Goal: Information Seeking & Learning: Learn about a topic

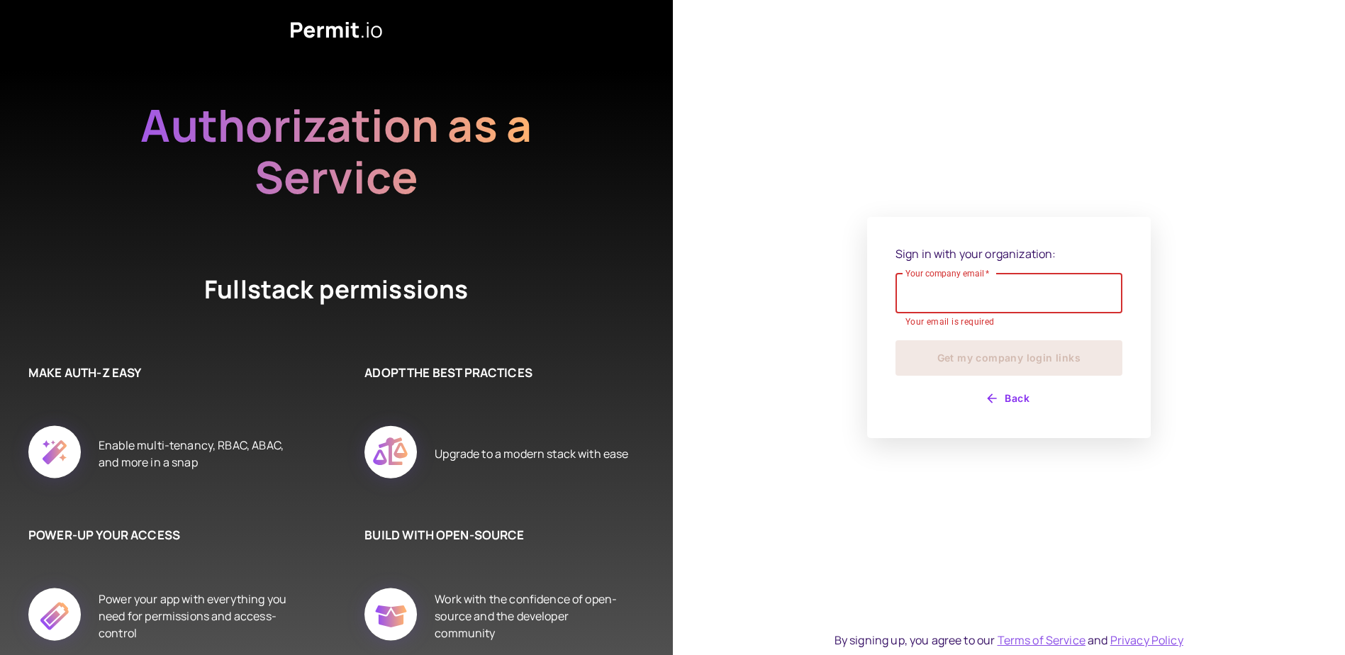
click at [992, 301] on input "Your company email   *" at bounding box center [1008, 294] width 227 height 40
type input "**********"
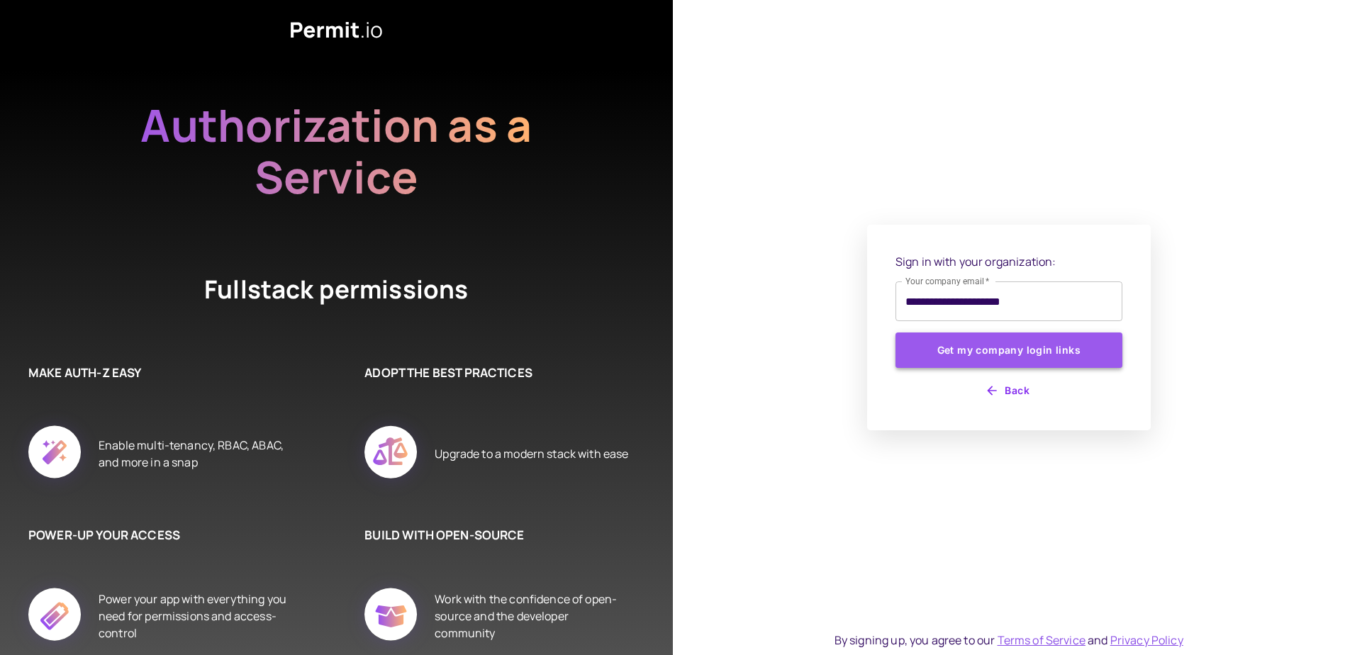
click at [949, 360] on button "Get my company login links" at bounding box center [1008, 349] width 227 height 35
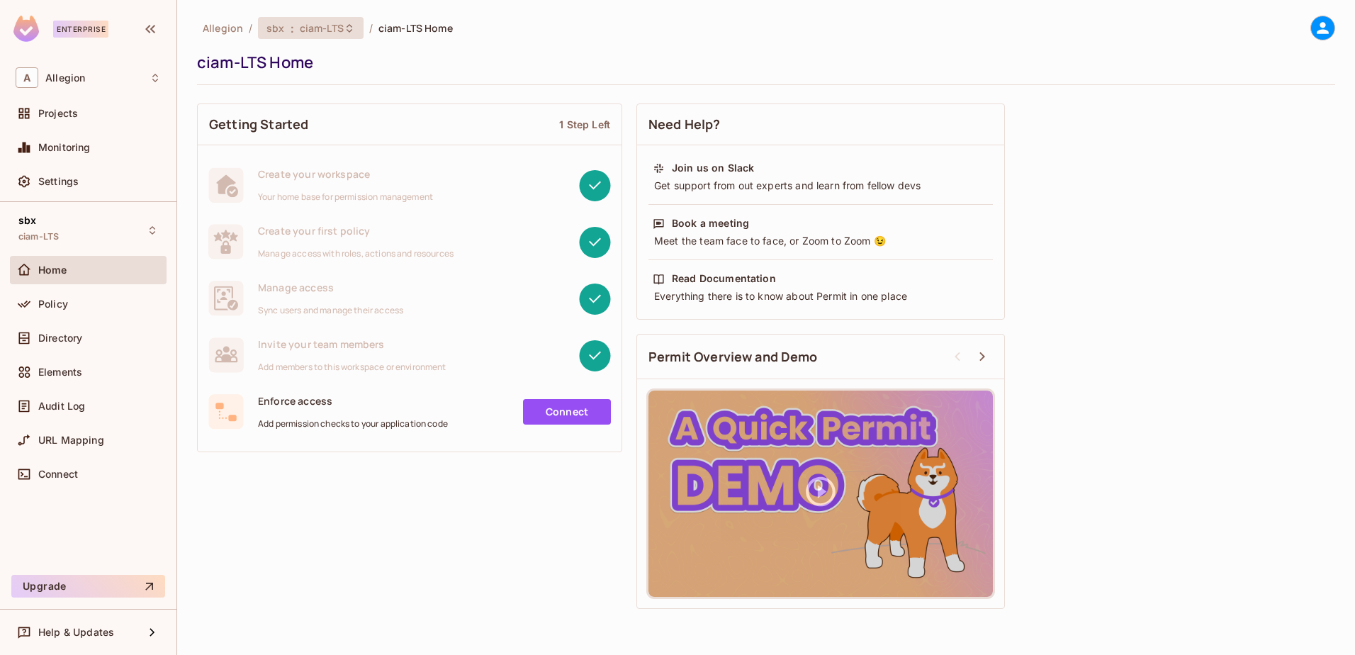
click at [344, 38] on div "sbx : ciam-LTS" at bounding box center [311, 28] width 106 height 22
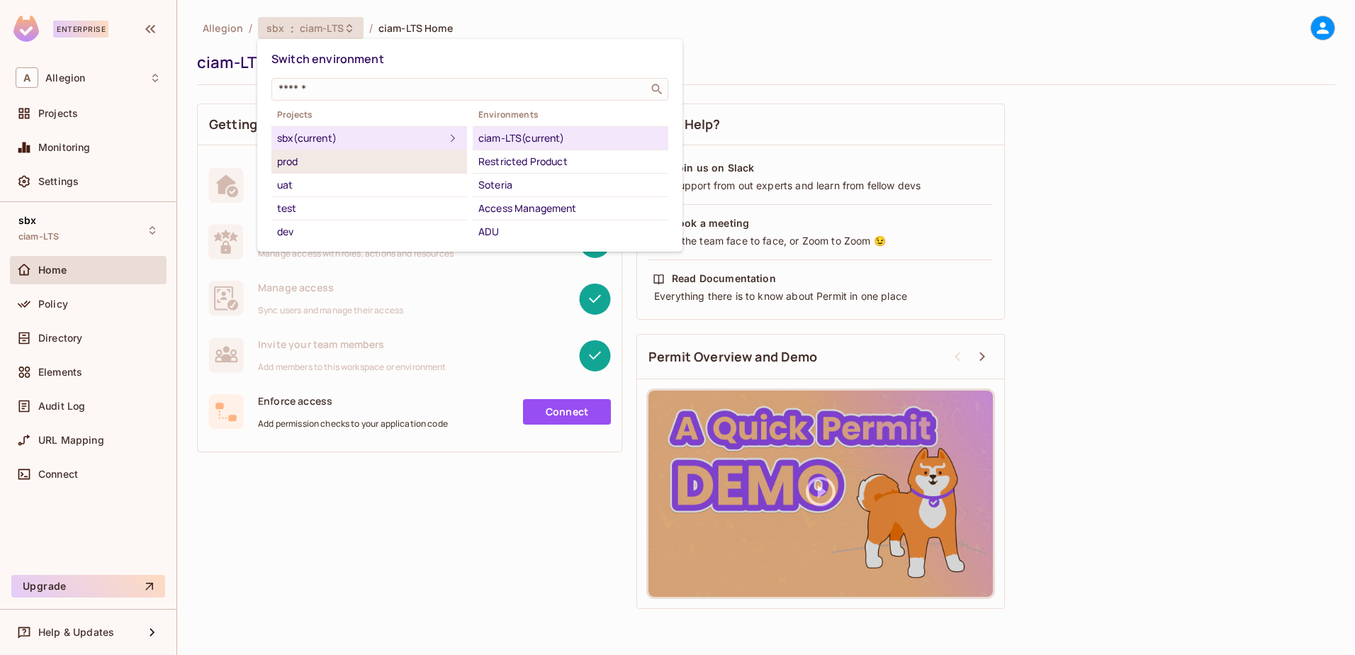
click at [315, 162] on div "prod" at bounding box center [369, 161] width 184 height 17
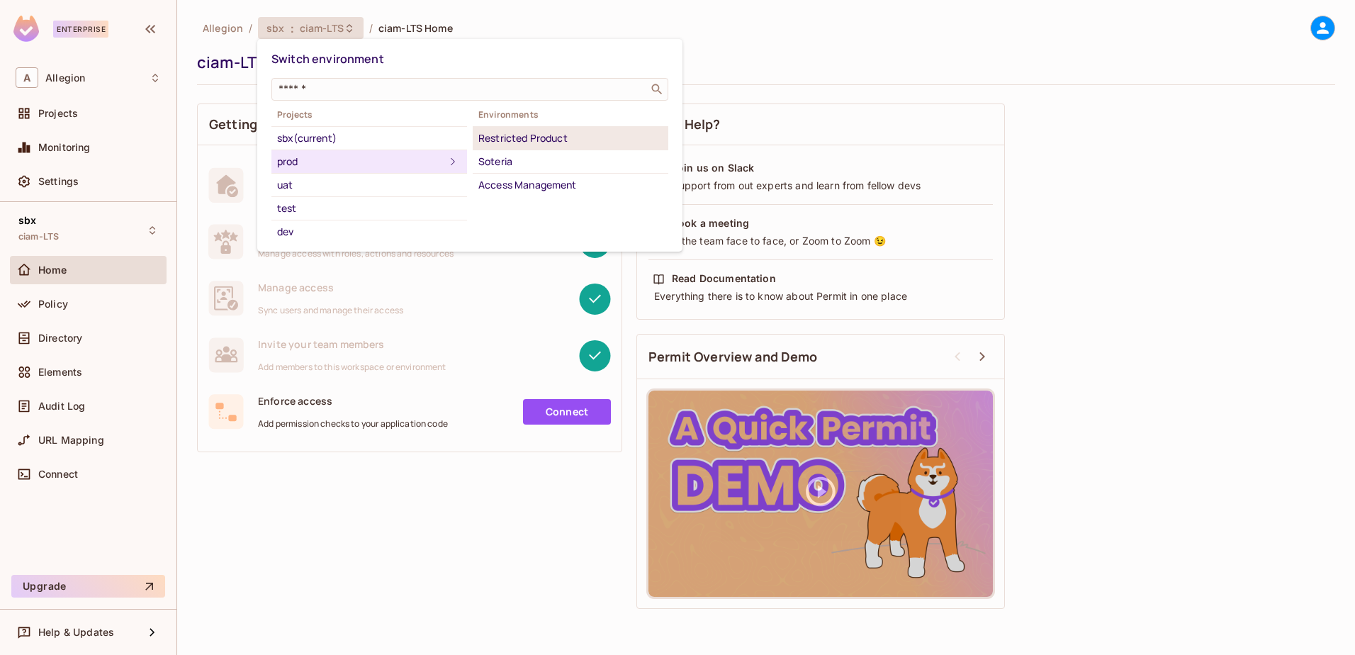
click at [566, 140] on div "Restricted Product" at bounding box center [570, 138] width 184 height 17
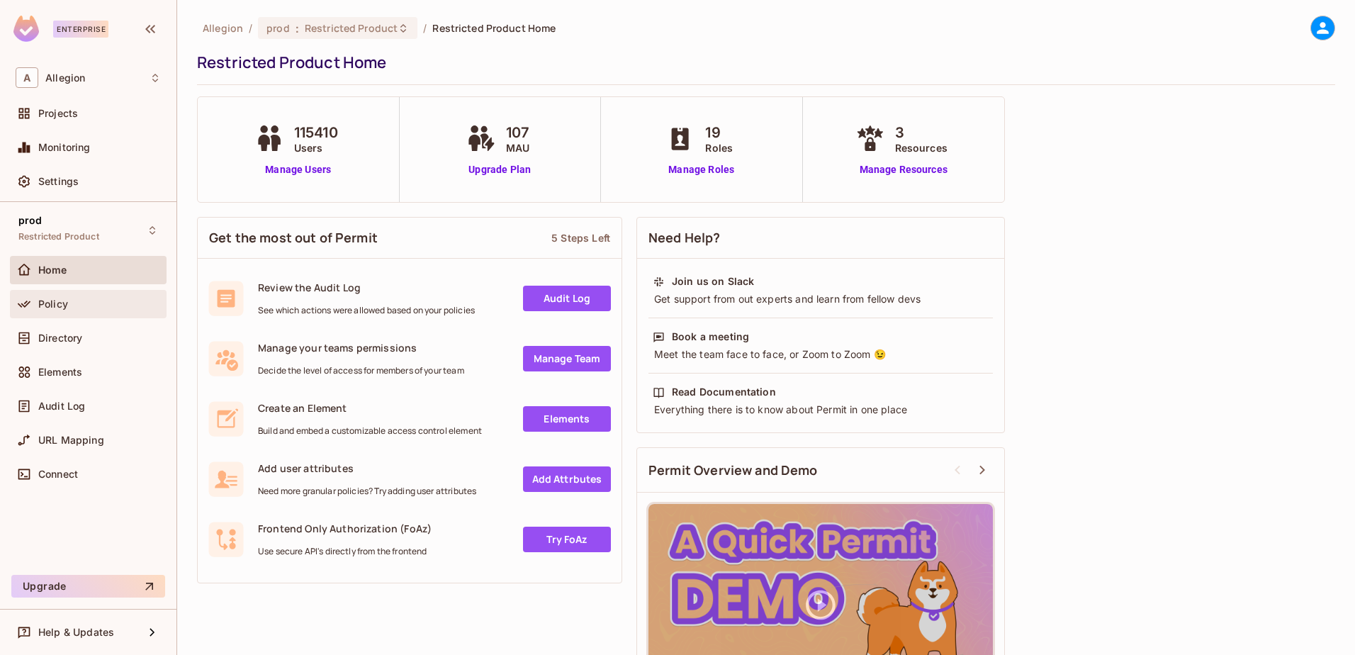
click at [79, 302] on div "Policy" at bounding box center [99, 303] width 123 height 11
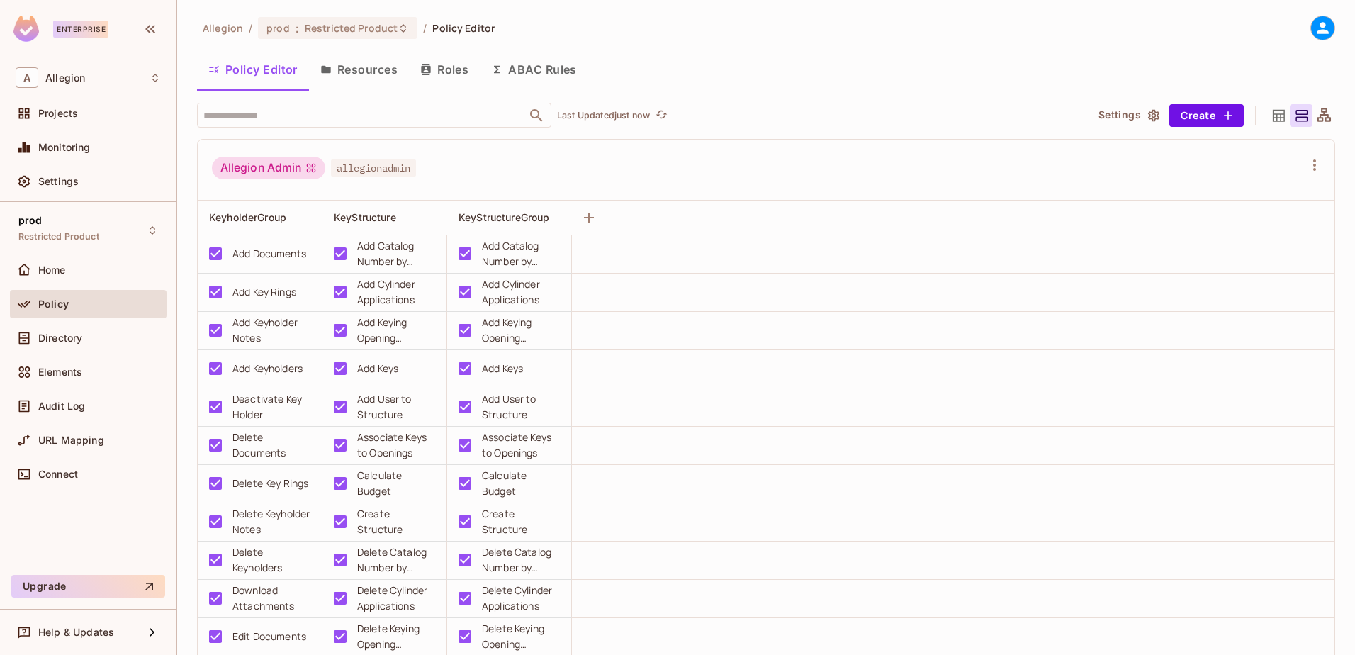
click at [451, 63] on button "Roles" at bounding box center [444, 69] width 71 height 35
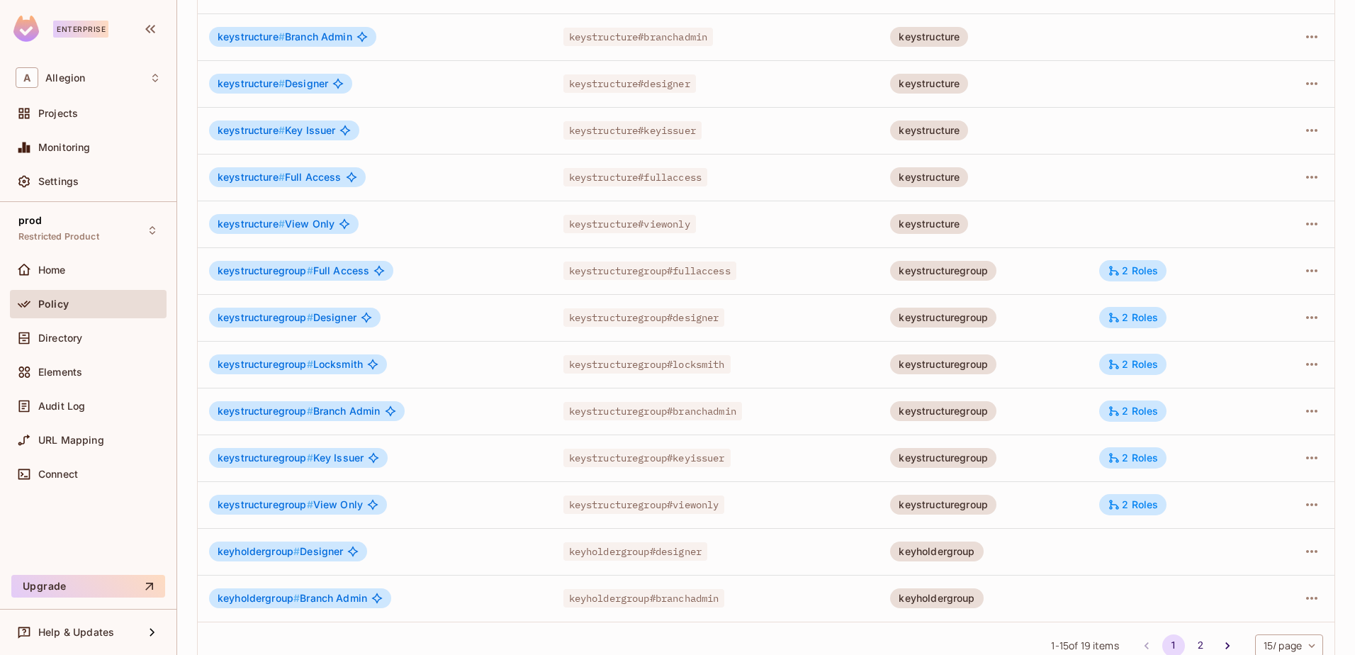
scroll to position [249, 0]
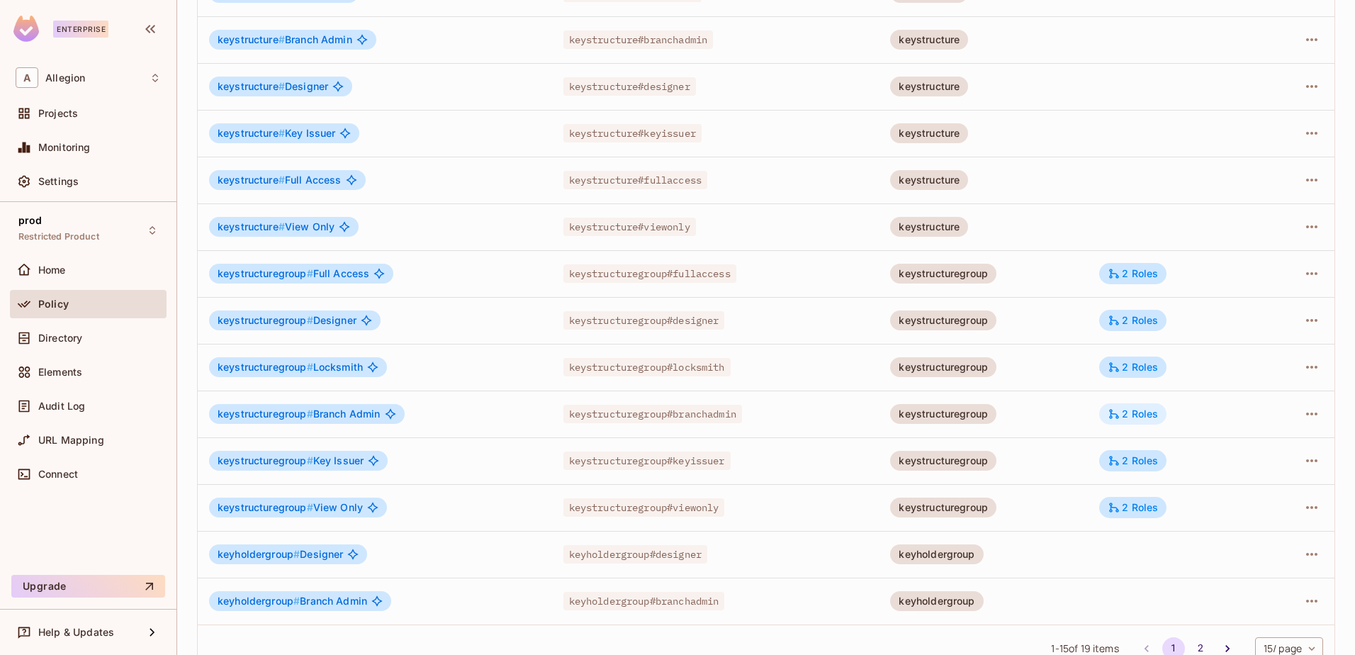
click at [1126, 412] on div "2 Roles" at bounding box center [1133, 414] width 50 height 13
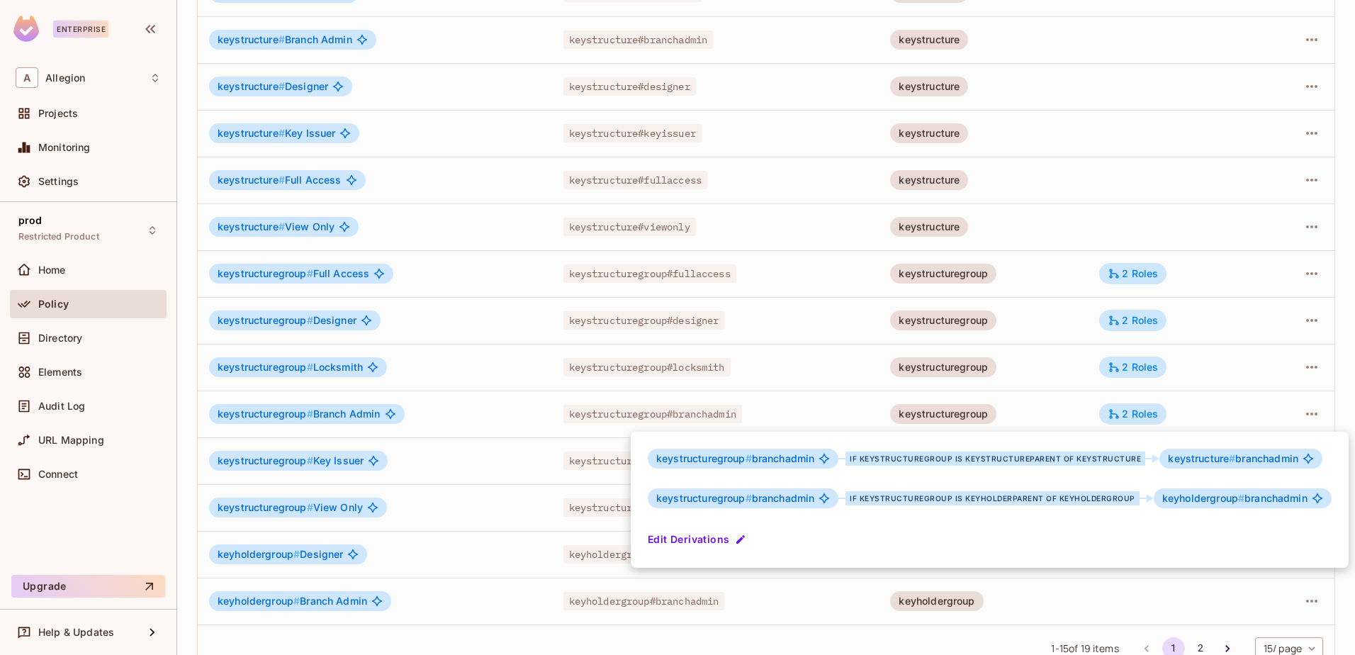
drag, startPoint x: 1351, startPoint y: 381, endPoint x: 1352, endPoint y: 314, distance: 67.3
click at [1352, 314] on div at bounding box center [677, 327] width 1355 height 655
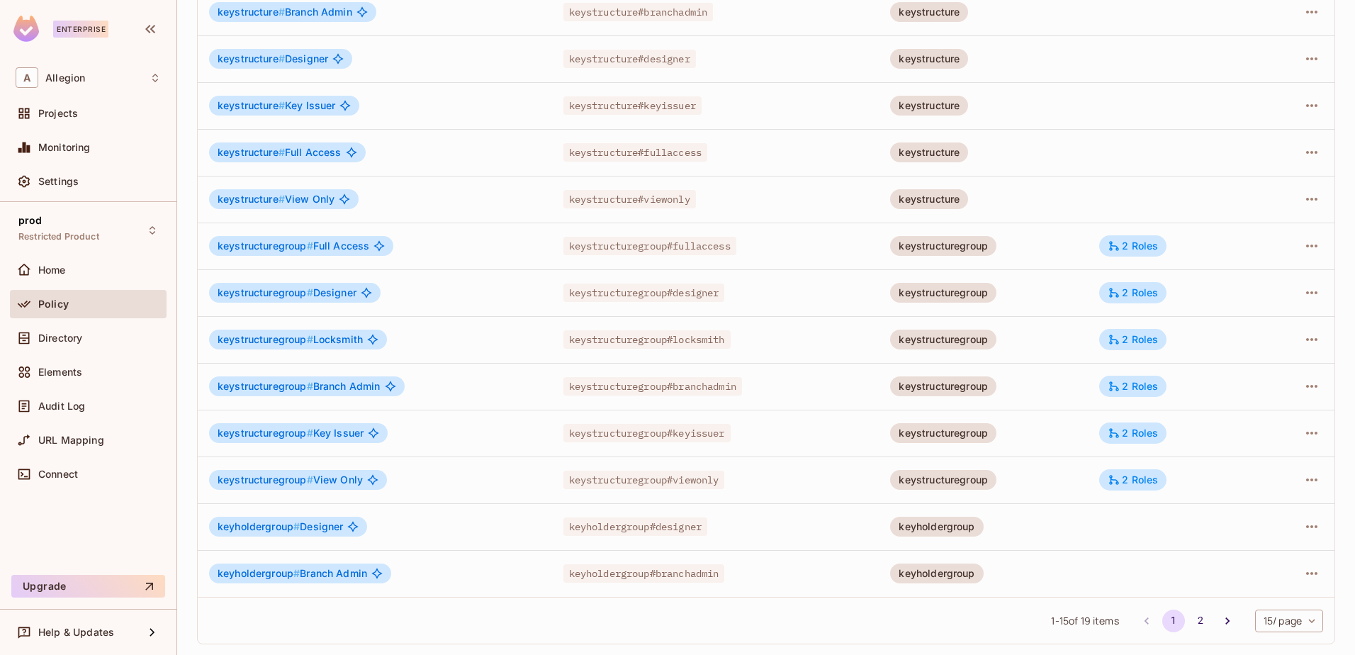
scroll to position [277, 0]
click at [1192, 621] on button "2" at bounding box center [1200, 620] width 23 height 23
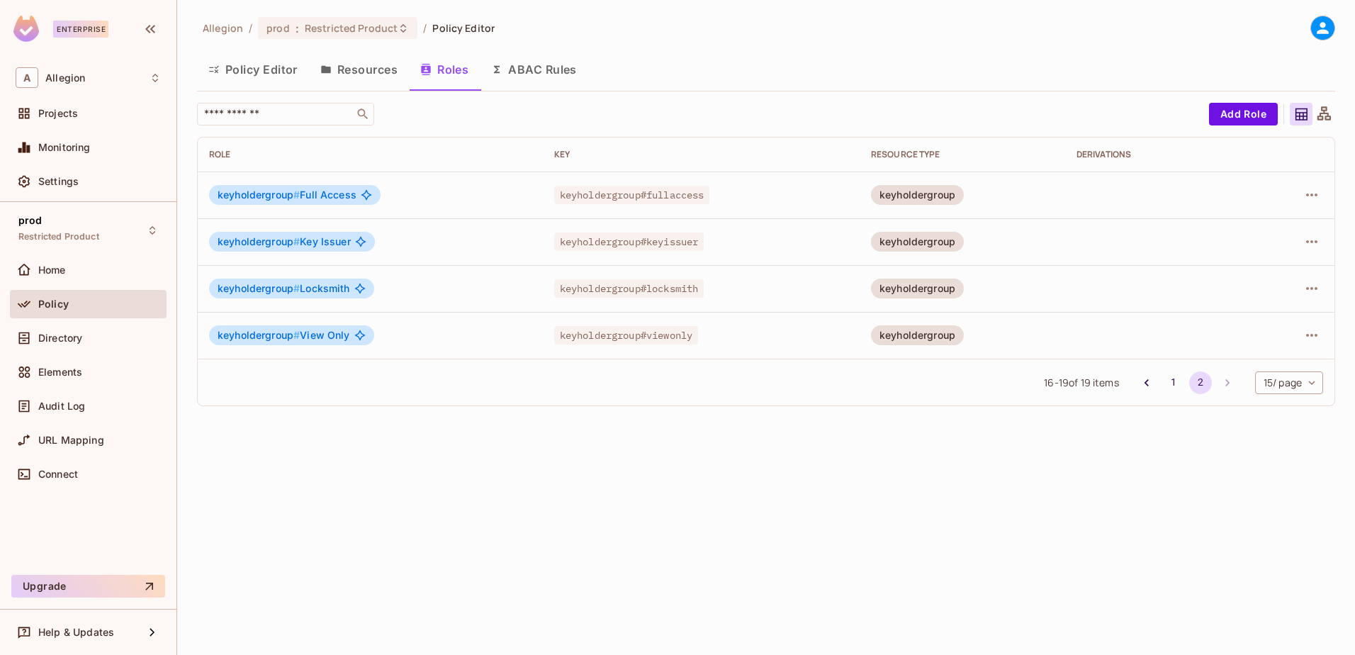
click at [398, 73] on button "Resources" at bounding box center [359, 69] width 100 height 35
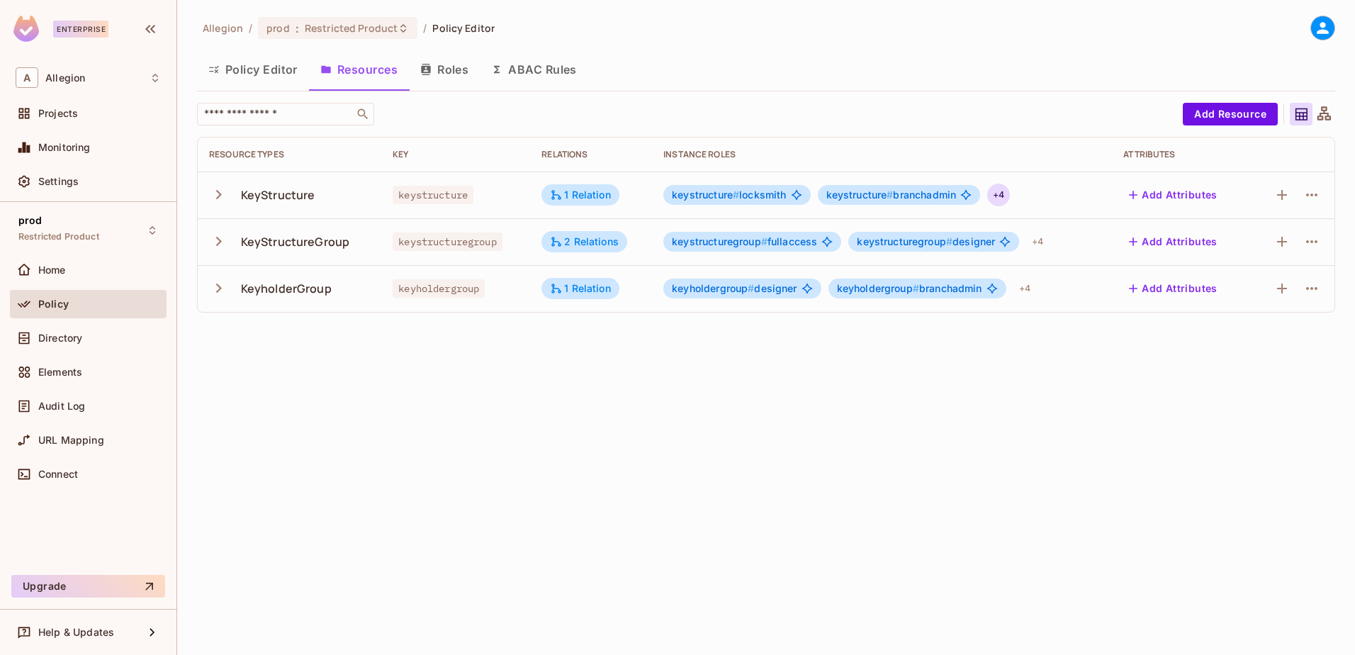
click at [1003, 193] on div "+ 4" at bounding box center [998, 195] width 23 height 23
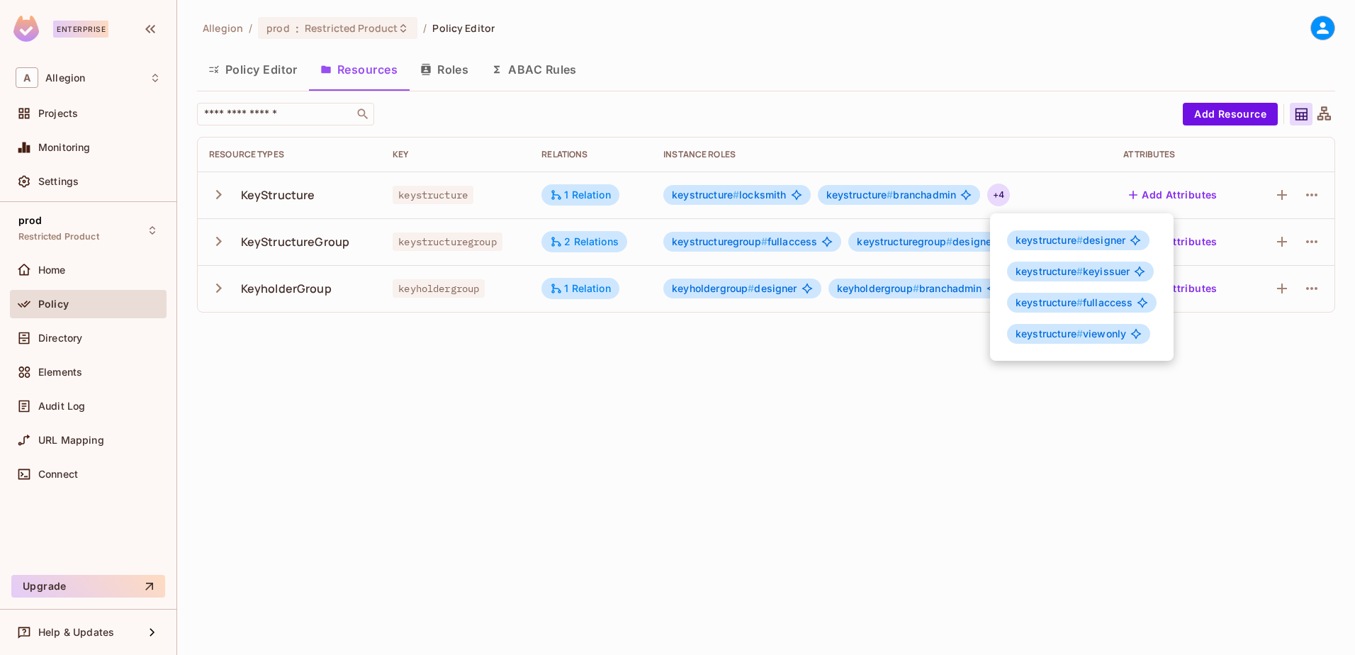
click at [907, 451] on div at bounding box center [677, 327] width 1355 height 655
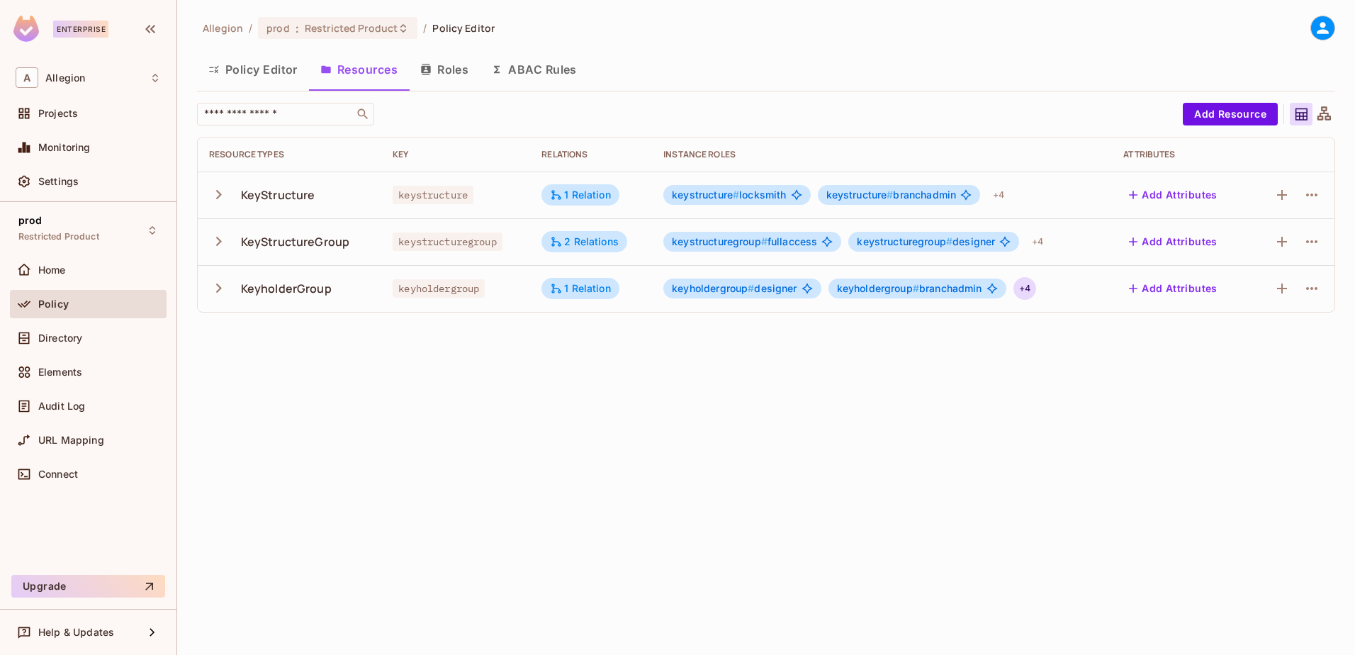
click at [1032, 293] on div "+ 4" at bounding box center [1025, 288] width 23 height 23
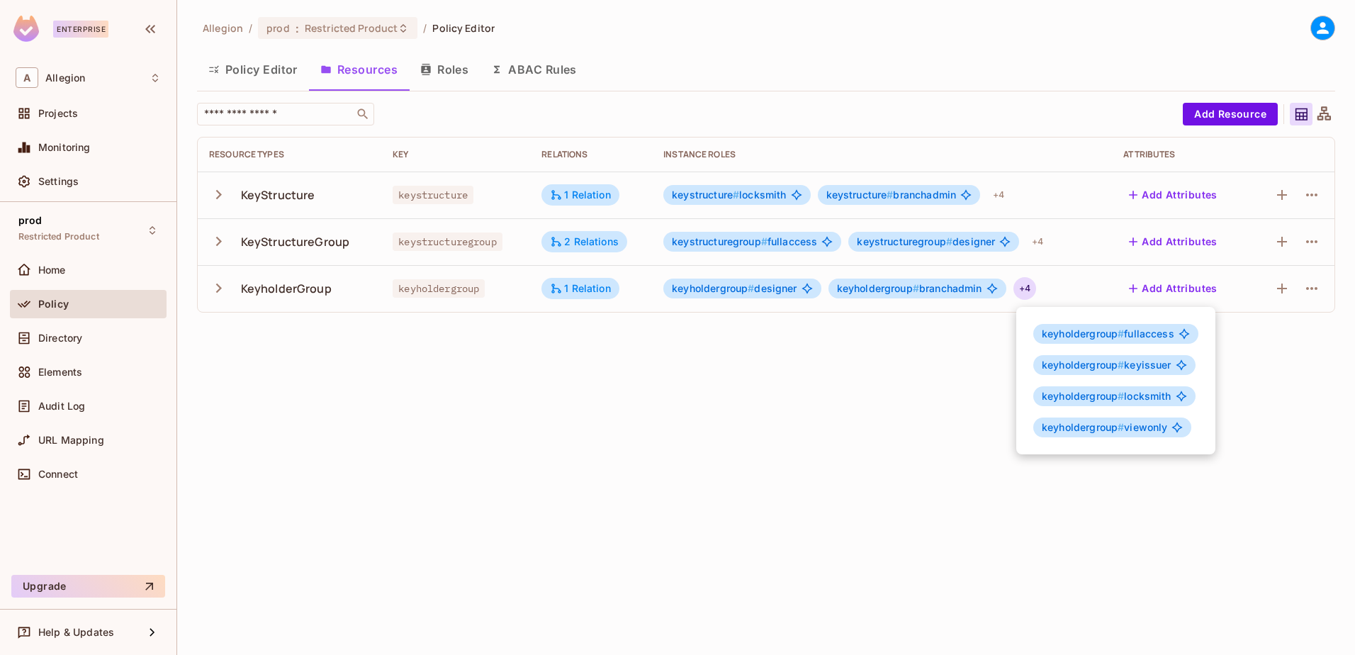
click at [744, 438] on div at bounding box center [677, 327] width 1355 height 655
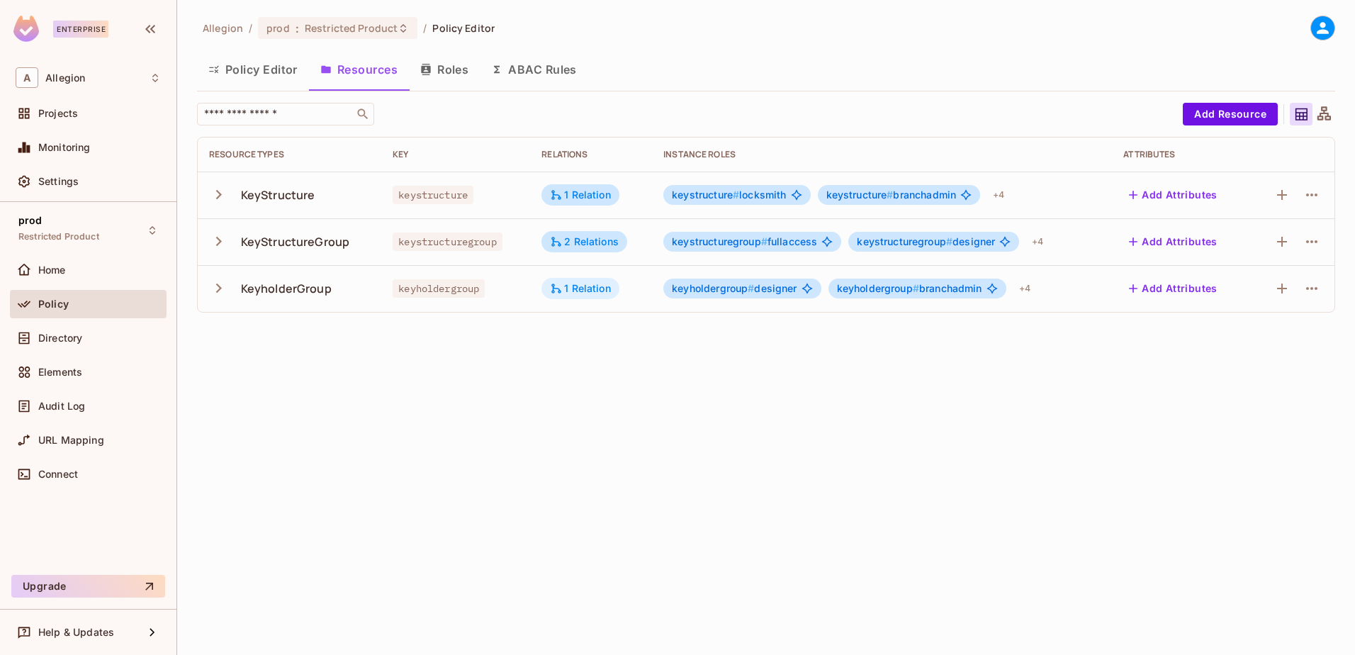
click at [556, 291] on icon at bounding box center [557, 289] width 10 height 10
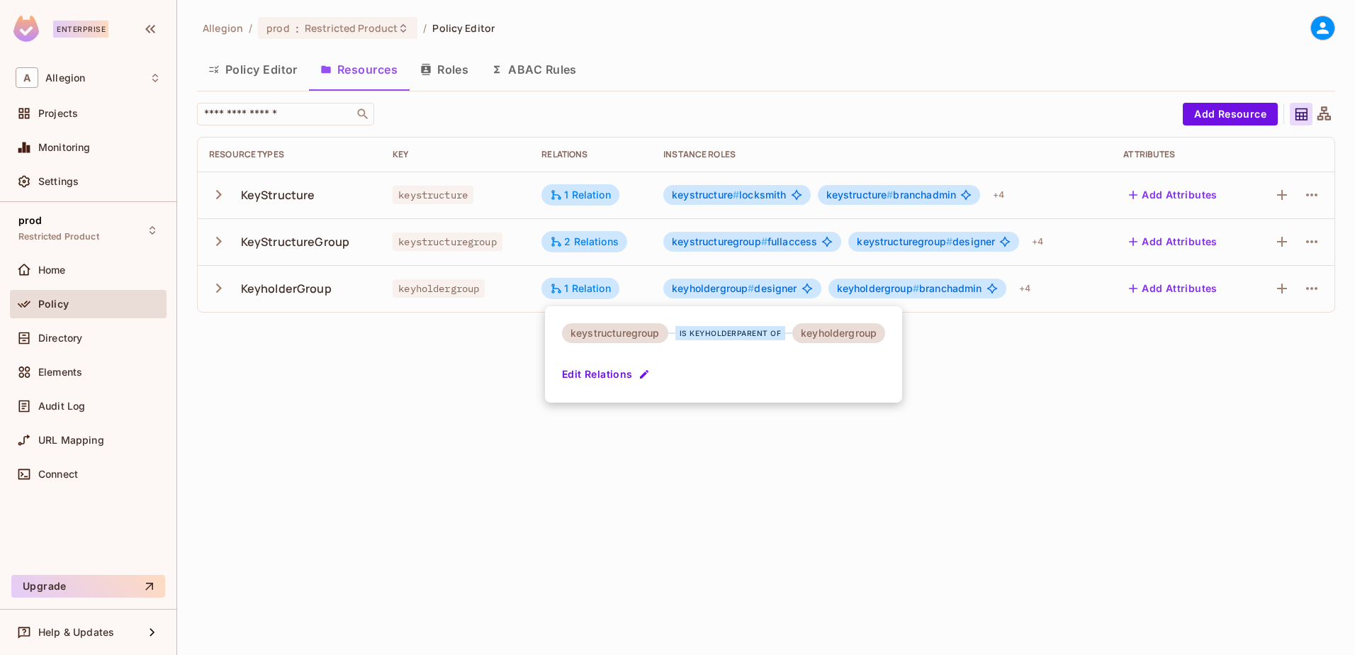
click at [593, 245] on div at bounding box center [677, 327] width 1355 height 655
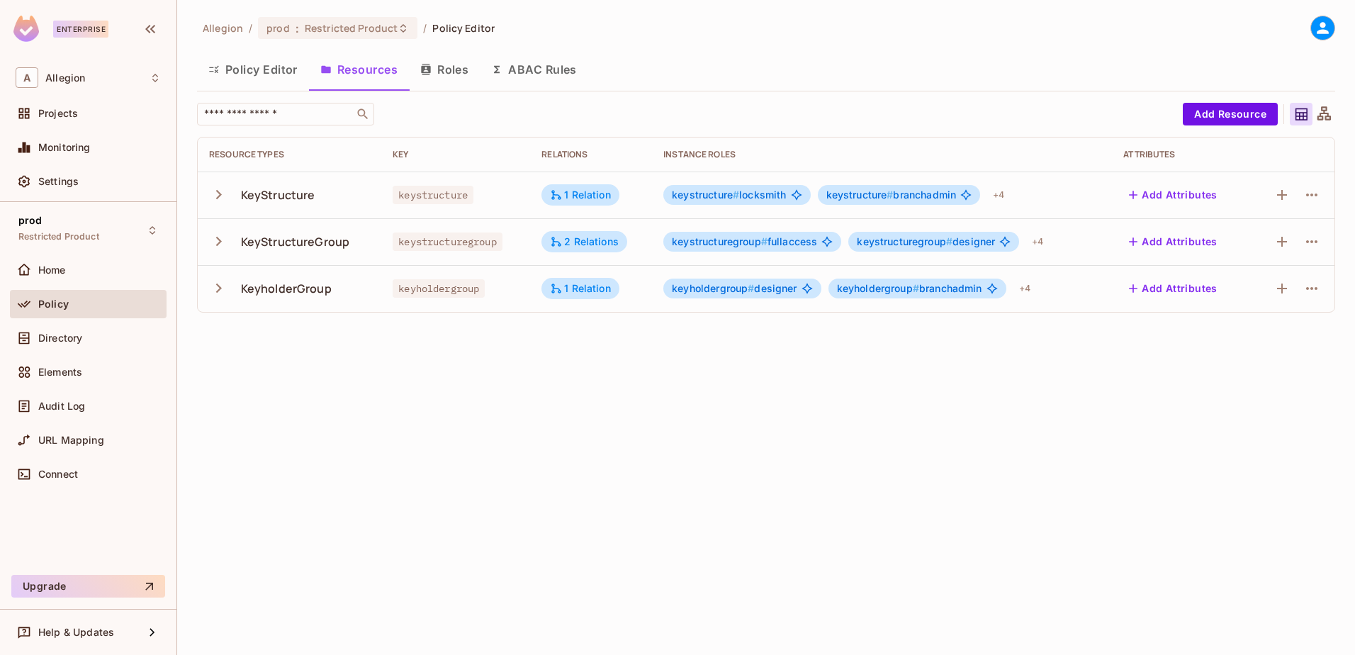
click at [593, 245] on div "2 Relations" at bounding box center [584, 241] width 69 height 13
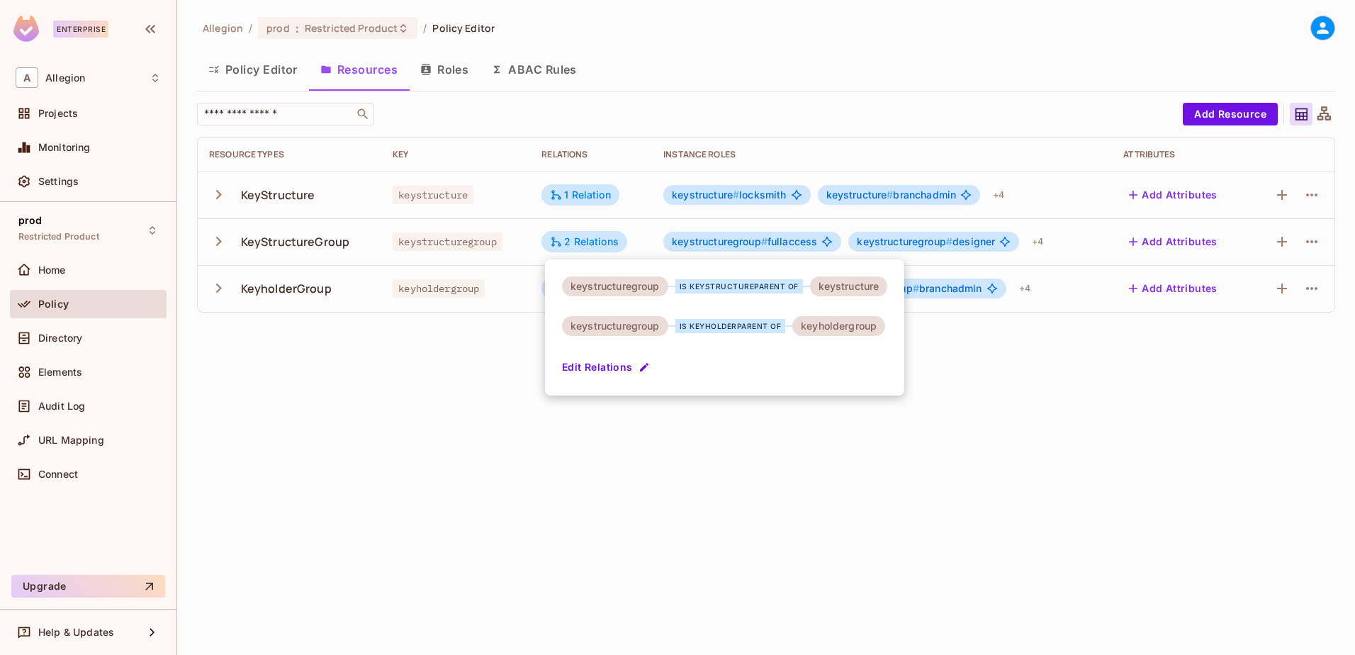
click at [578, 193] on div at bounding box center [677, 327] width 1355 height 655
